Goal: Task Accomplishment & Management: Manage account settings

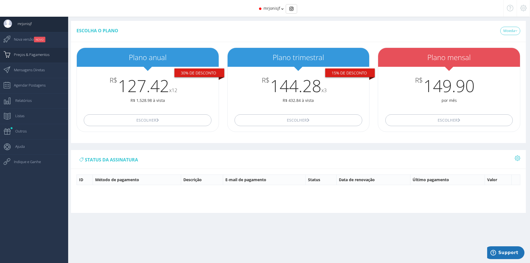
click at [30, 56] on span "Preços & Pagamentos" at bounding box center [28, 55] width 41 height 14
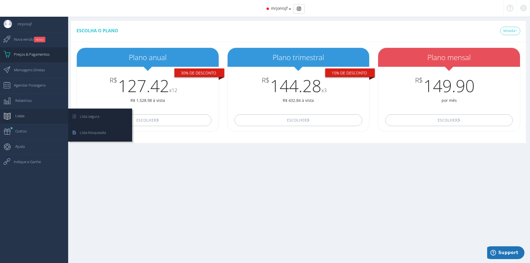
click at [22, 116] on span "Listas" at bounding box center [17, 116] width 15 height 14
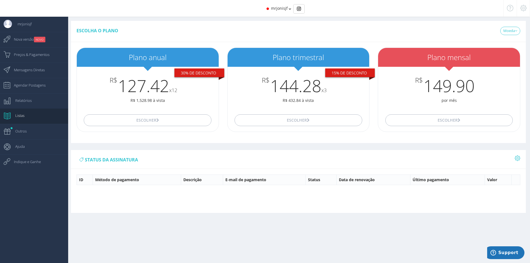
click at [523, 7] on icon at bounding box center [523, 8] width 6 height 4
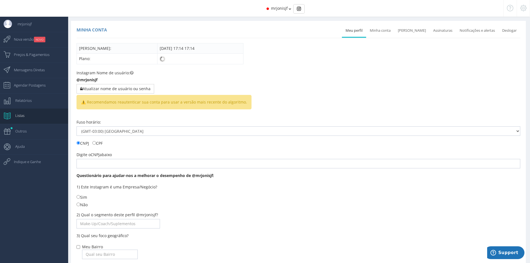
click at [291, 8] on div "mrjonisjf" at bounding box center [265, 8] width 476 height 17
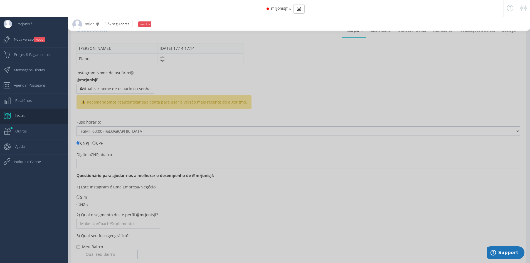
click at [218, 95] on div at bounding box center [265, 131] width 530 height 263
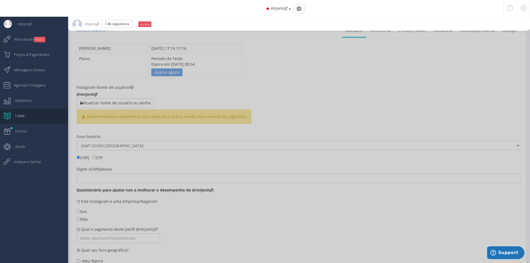
click at [208, 95] on div at bounding box center [265, 131] width 530 height 263
